Goal: Information Seeking & Learning: Learn about a topic

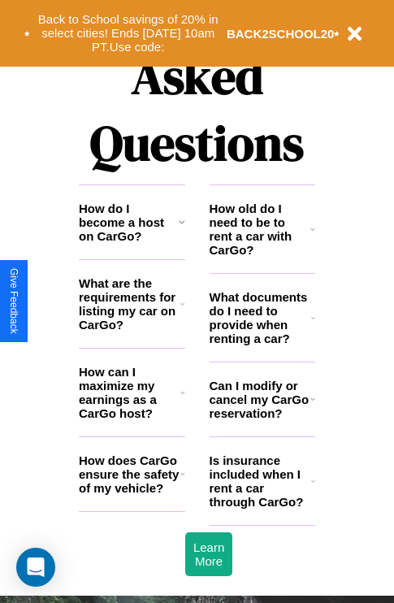
scroll to position [1969, 0]
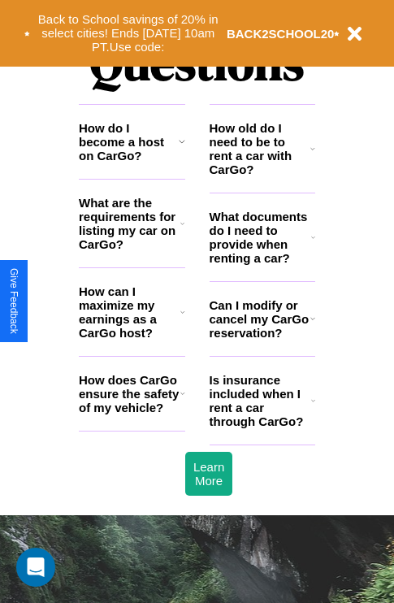
click at [262, 427] on h3 "Is insurance included when I rent a car through CarGo?" at bounding box center [261, 400] width 102 height 55
click at [132, 338] on h3 "How can I maximize my earnings as a CarGo host?" at bounding box center [130, 311] width 102 height 55
click at [132, 249] on h3 "What are the requirements for listing my car on CarGo?" at bounding box center [130, 223] width 102 height 55
click at [132, 414] on h3 "How does CarGo ensure the safety of my vehicle?" at bounding box center [130, 393] width 102 height 41
click at [262, 427] on h3 "Is insurance included when I rent a car through CarGo?" at bounding box center [261, 400] width 102 height 55
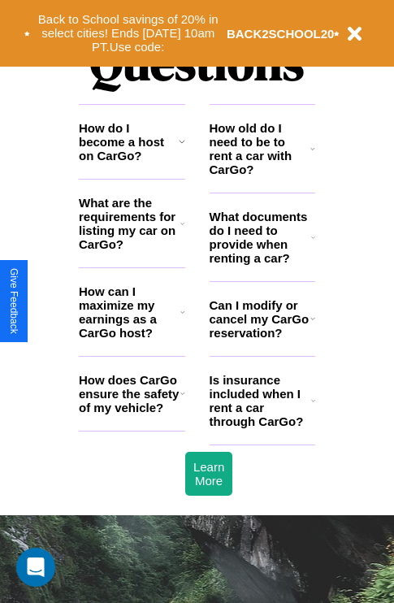
click at [132, 414] on h3 "How does CarGo ensure the safety of my vehicle?" at bounding box center [130, 393] width 102 height 41
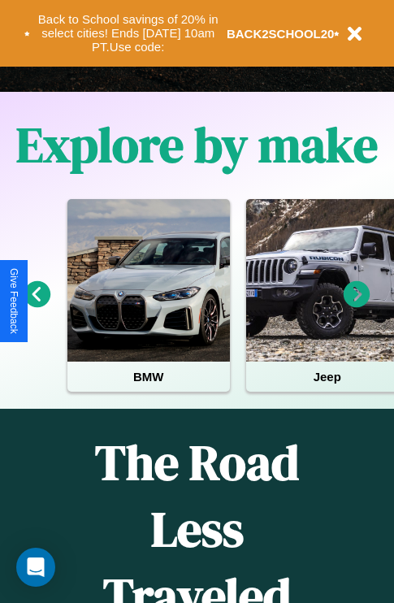
scroll to position [250, 0]
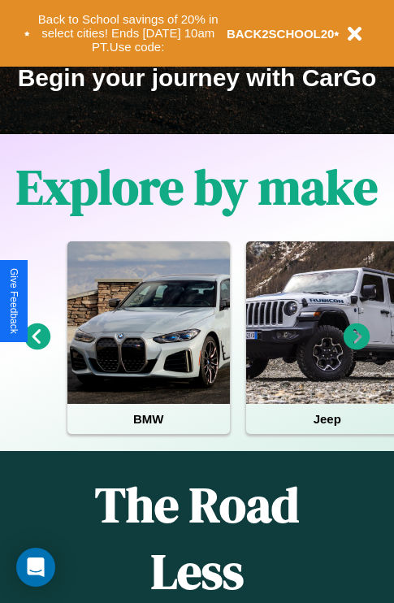
click at [357, 348] on icon at bounding box center [357, 336] width 27 height 27
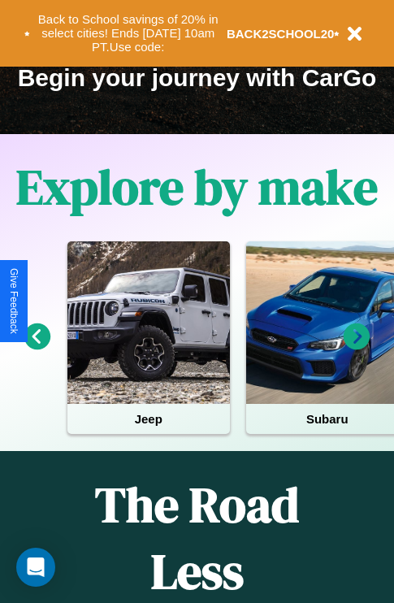
click at [37, 348] on icon at bounding box center [37, 336] width 27 height 27
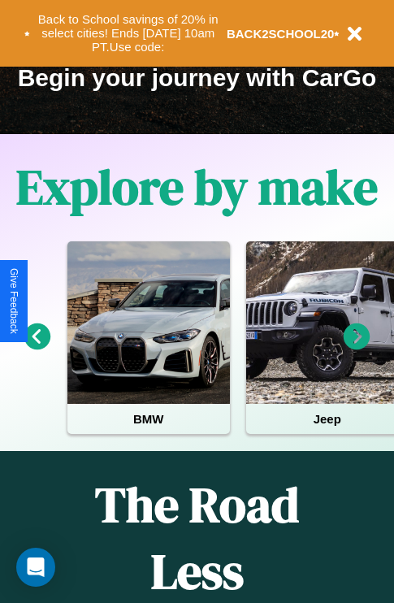
click at [357, 348] on icon at bounding box center [357, 336] width 27 height 27
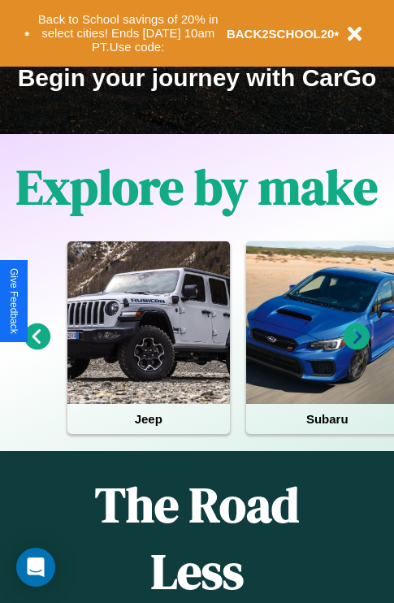
click at [37, 348] on icon at bounding box center [37, 336] width 27 height 27
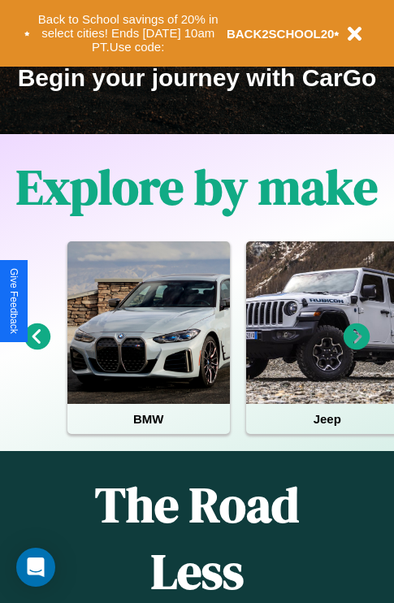
click at [357, 348] on icon at bounding box center [357, 336] width 27 height 27
